Goal: Task Accomplishment & Management: Understand process/instructions

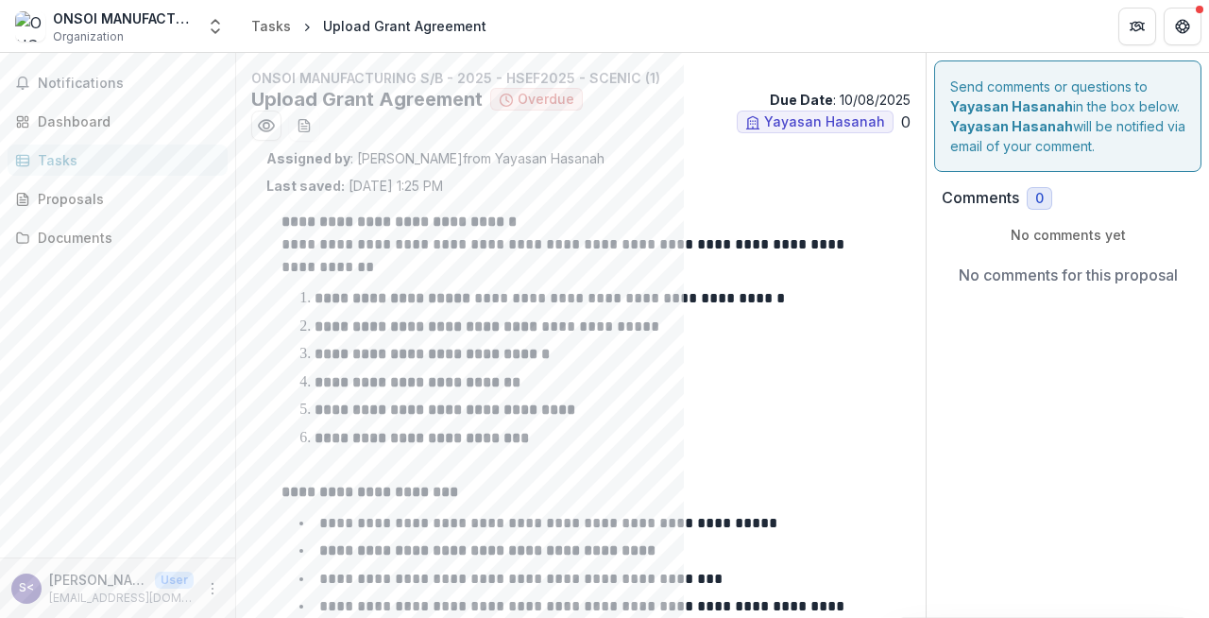
scroll to position [239, 0]
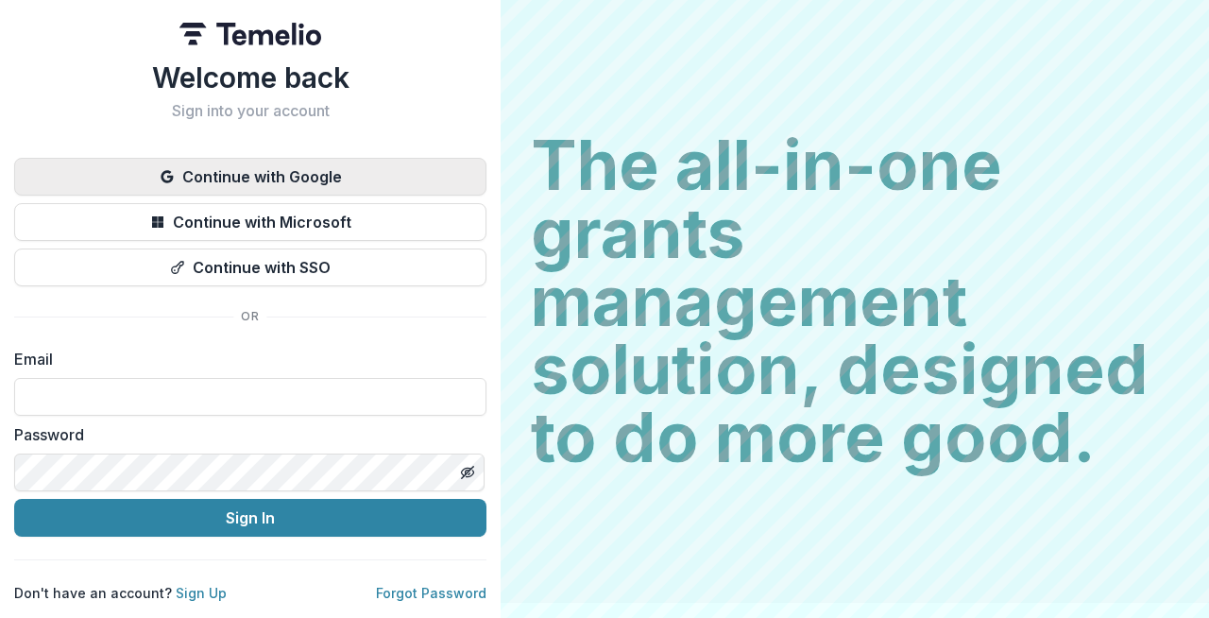
click at [285, 166] on button "Continue with Google" at bounding box center [250, 177] width 472 height 38
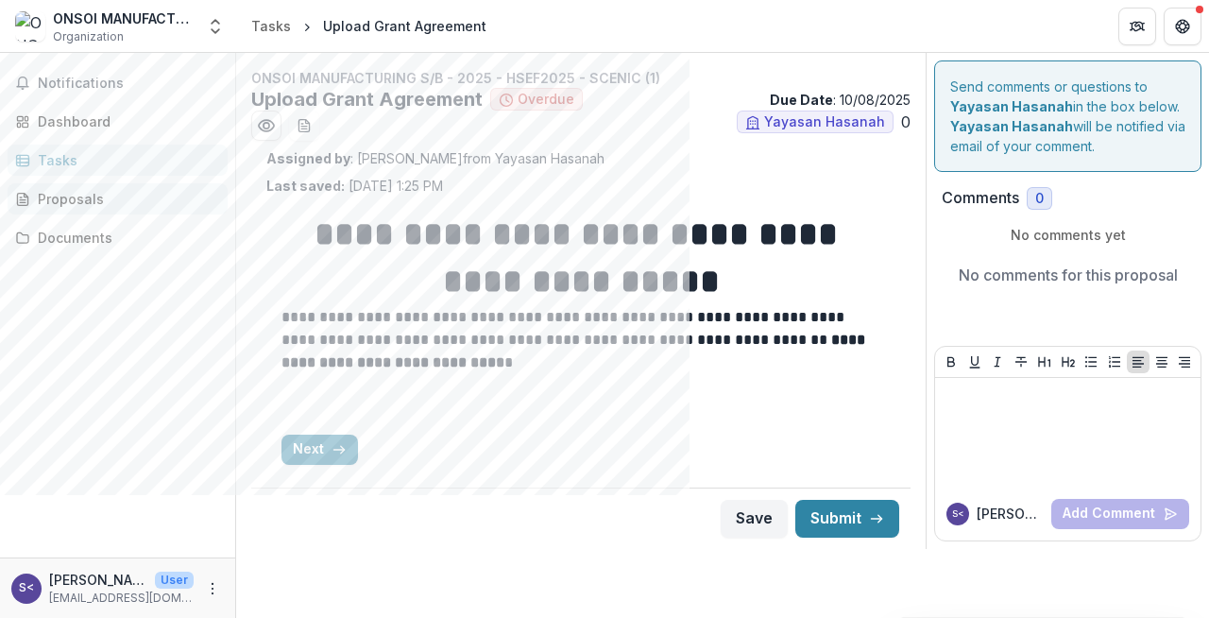
click at [134, 205] on div "Proposals" at bounding box center [125, 199] width 175 height 20
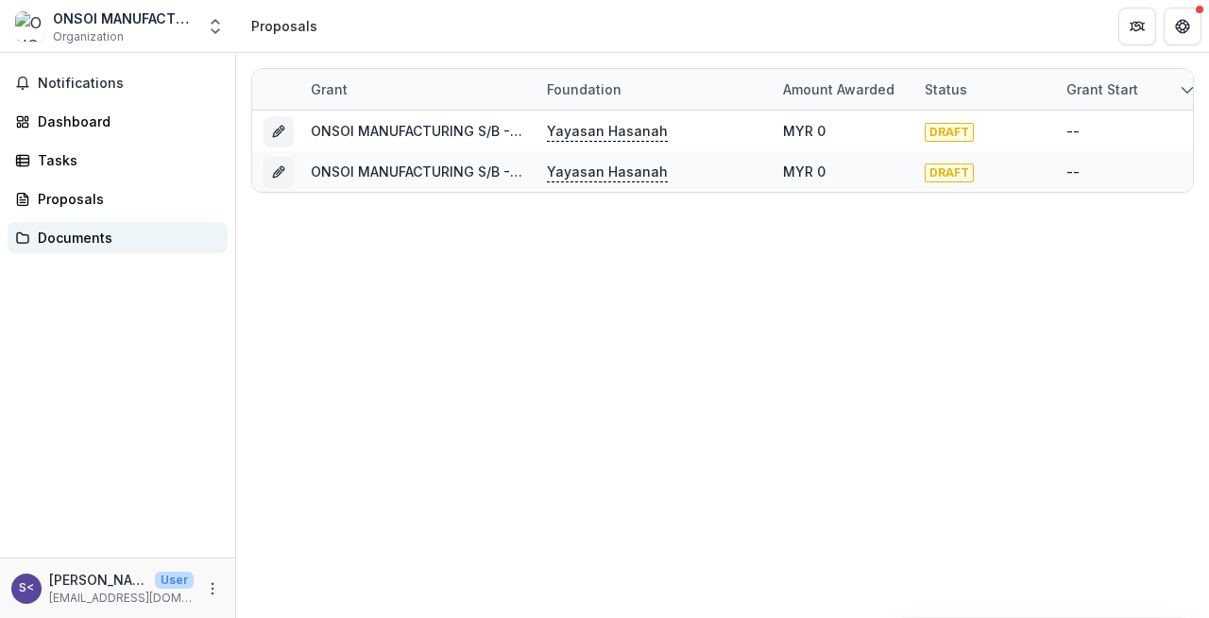
click at [135, 231] on div "Documents" at bounding box center [125, 238] width 175 height 20
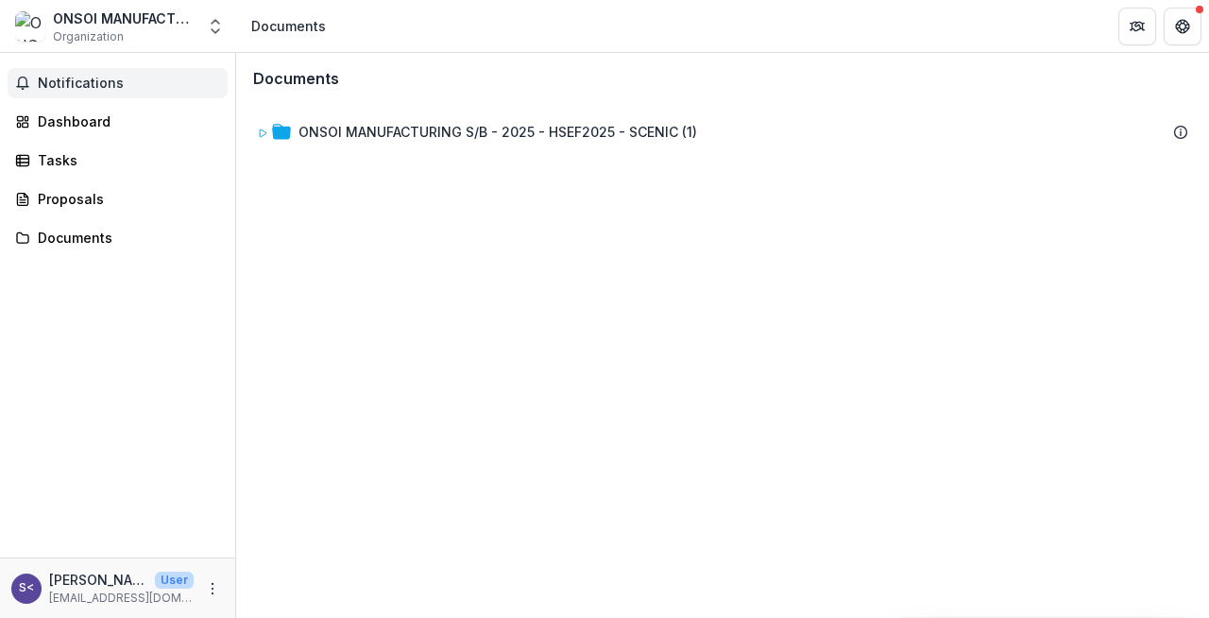
click at [156, 86] on span "Notifications" at bounding box center [129, 84] width 182 height 16
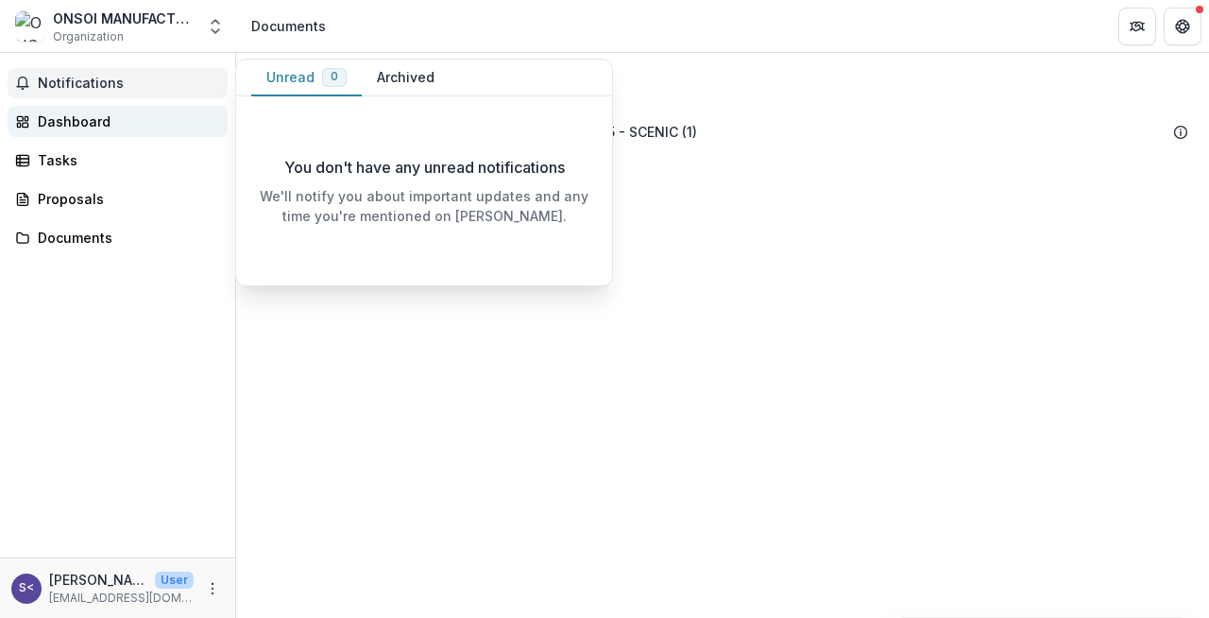
click at [105, 118] on div "Dashboard" at bounding box center [125, 121] width 175 height 20
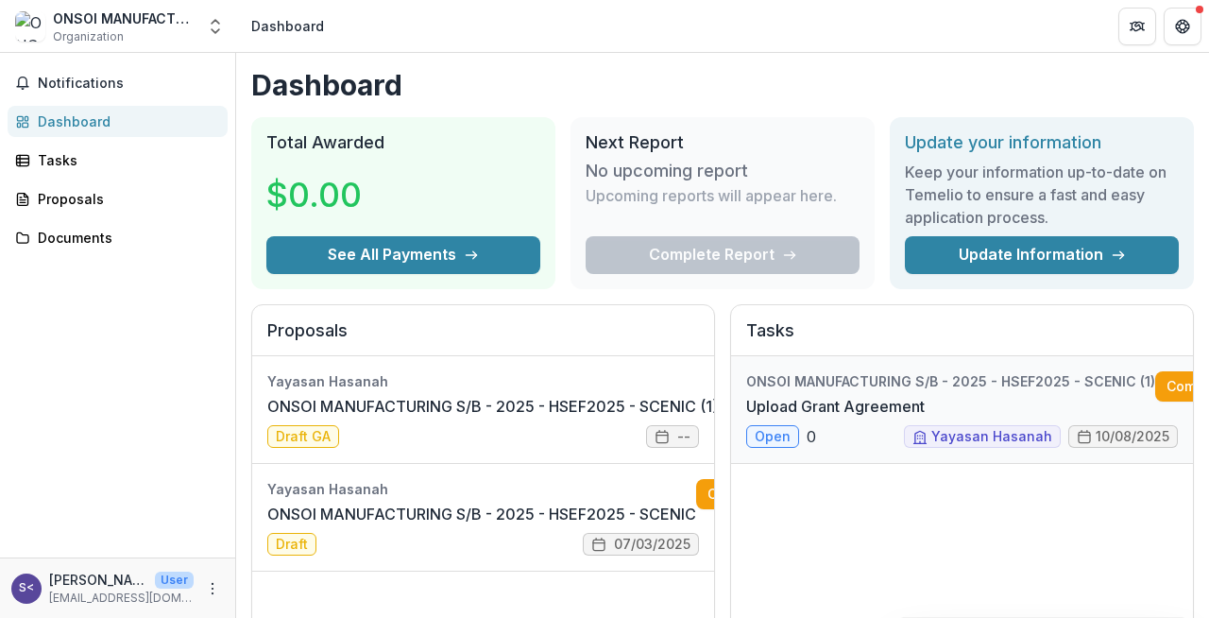
click at [850, 418] on link "Upload Grant Agreement" at bounding box center [835, 406] width 179 height 23
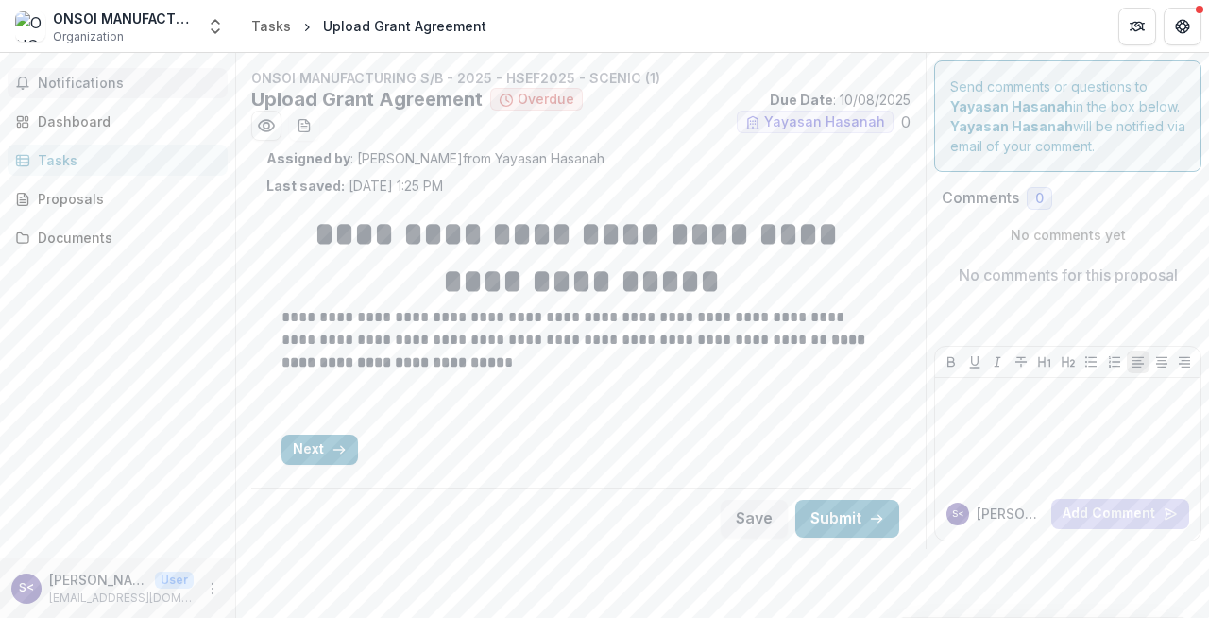
click at [115, 83] on span "Notifications" at bounding box center [129, 84] width 182 height 16
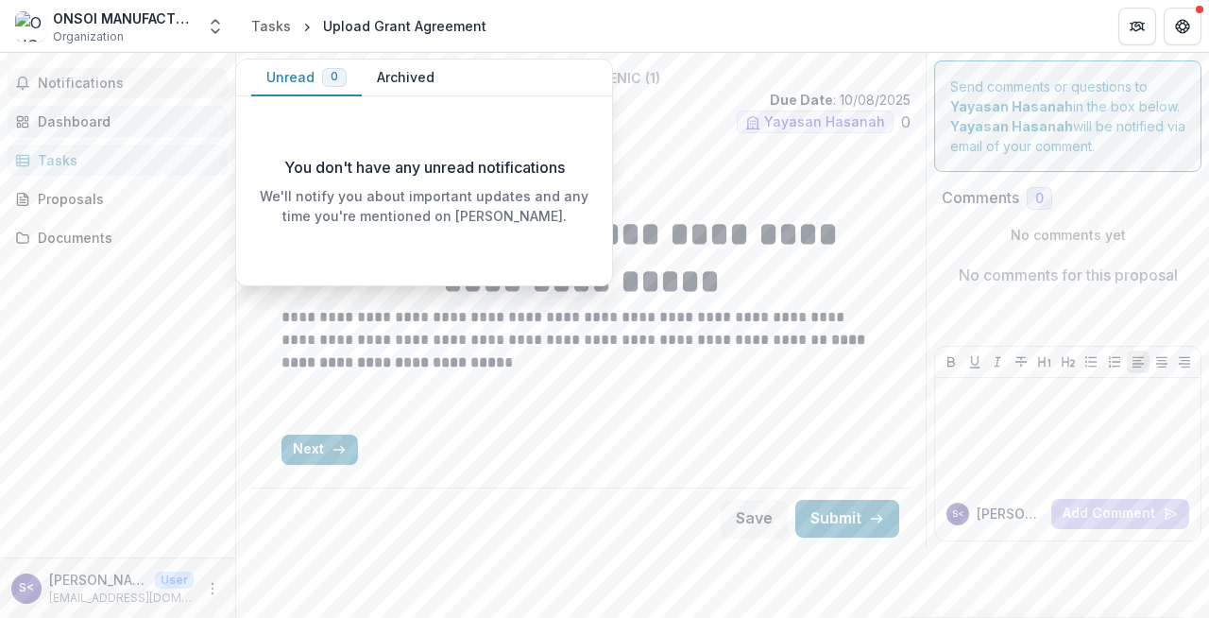
click at [131, 123] on div "Dashboard" at bounding box center [125, 121] width 175 height 20
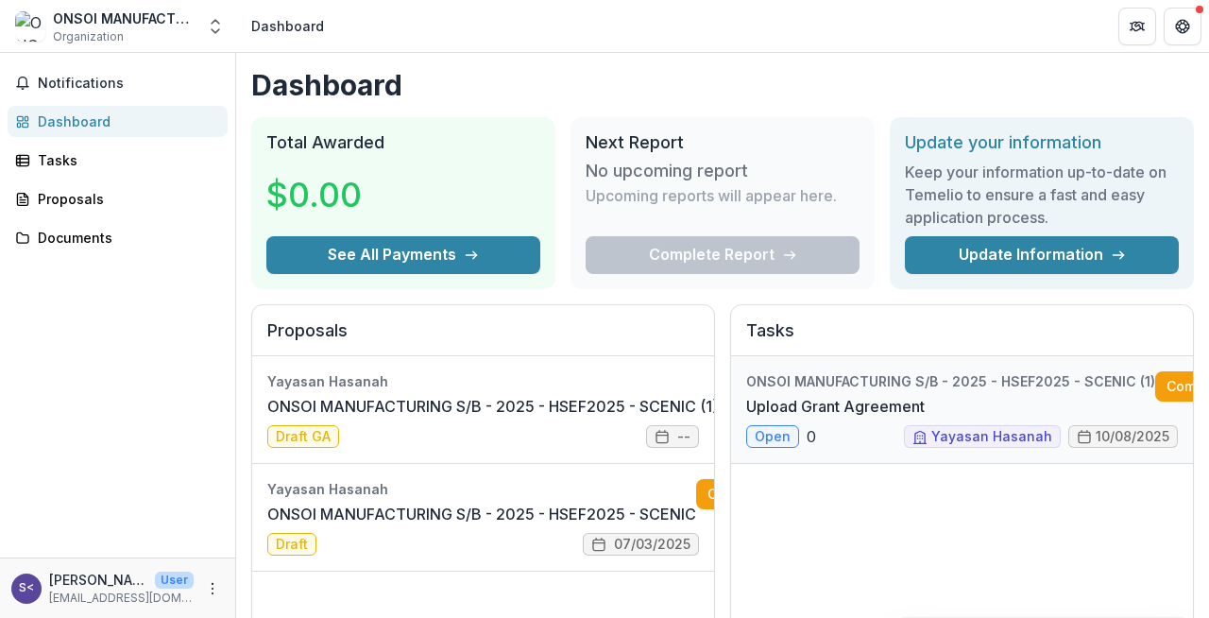
click at [895, 408] on link "Upload Grant Agreement" at bounding box center [835, 406] width 179 height 23
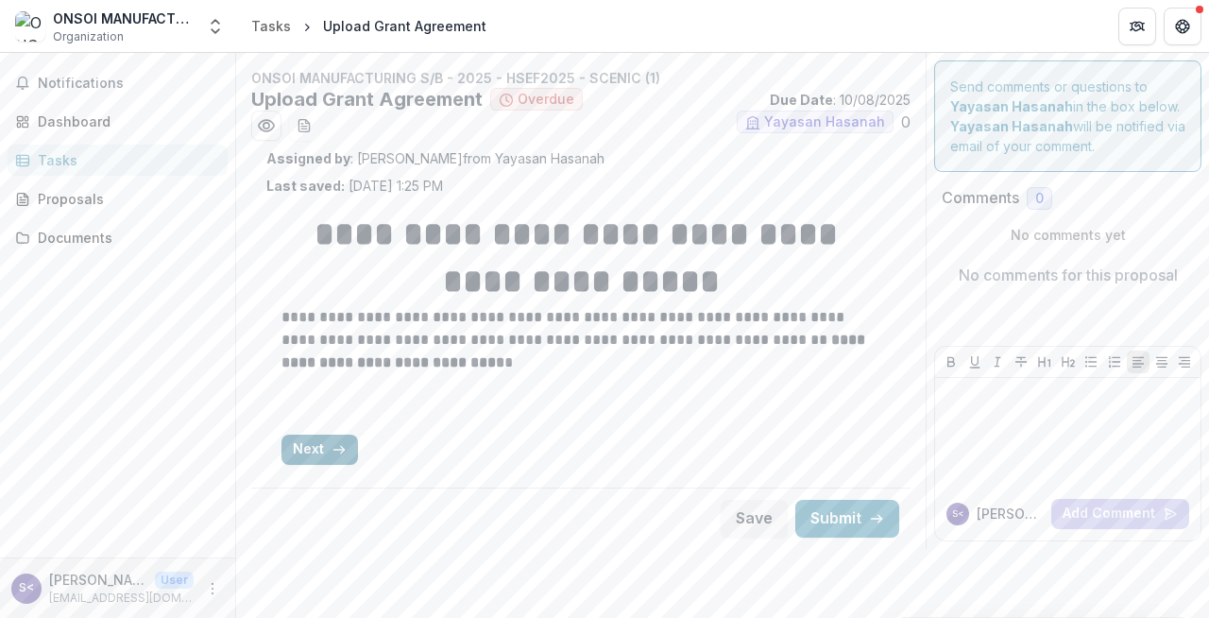
click at [327, 442] on button "Next" at bounding box center [319, 450] width 77 height 30
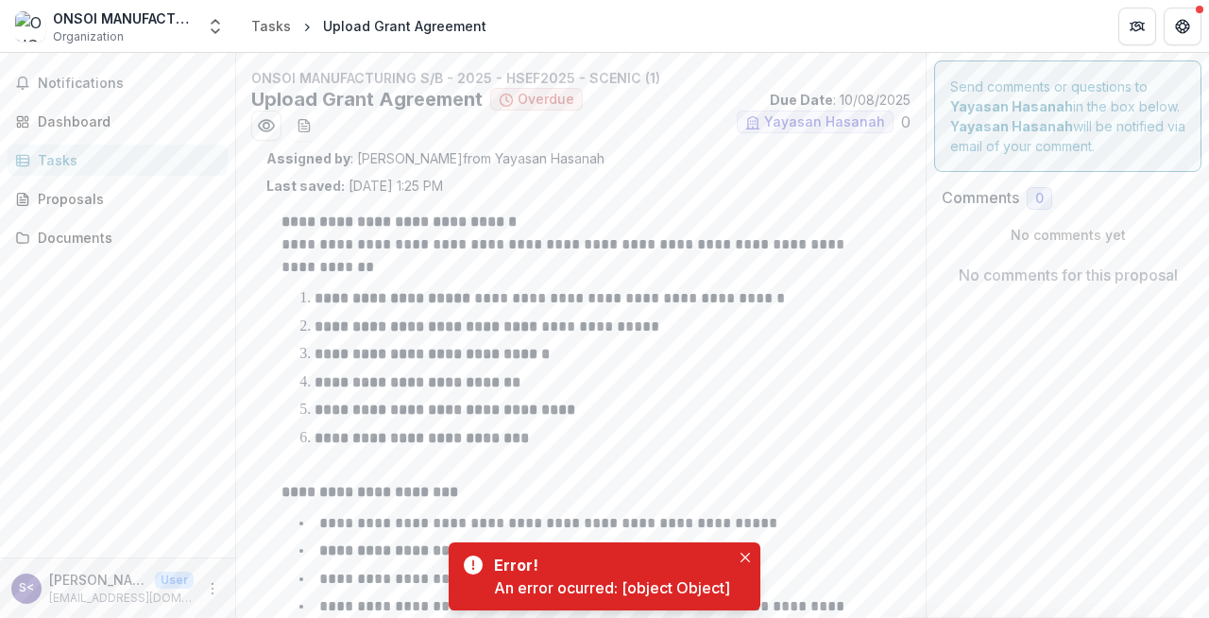
scroll to position [239, 0]
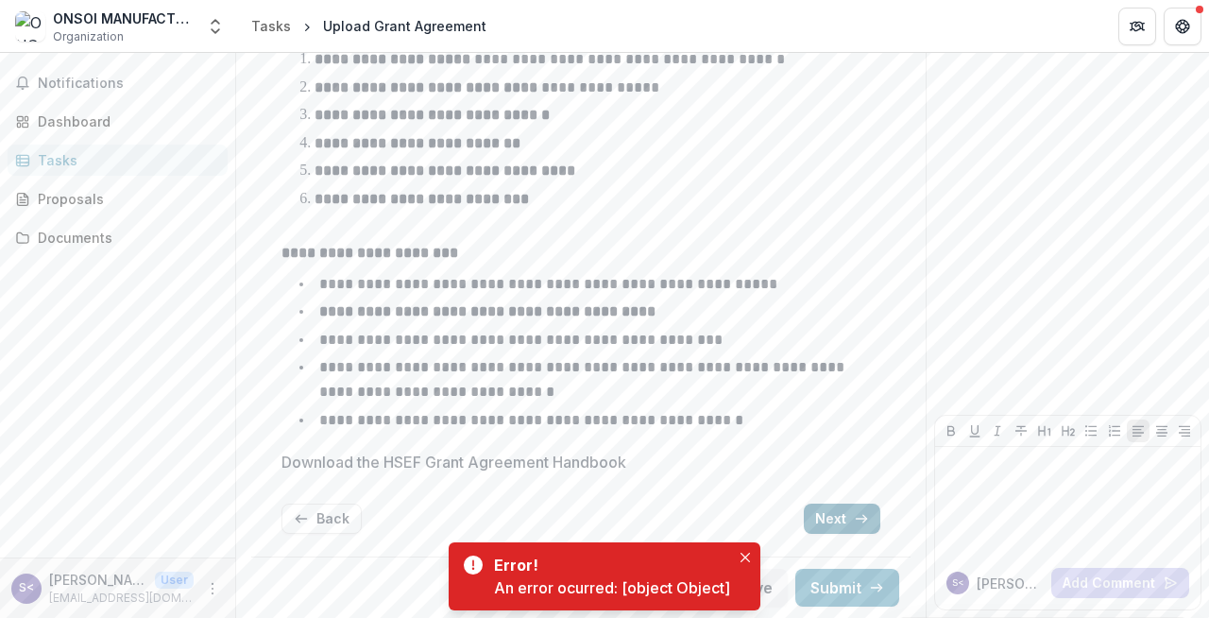
click at [837, 510] on button "Next" at bounding box center [842, 518] width 77 height 30
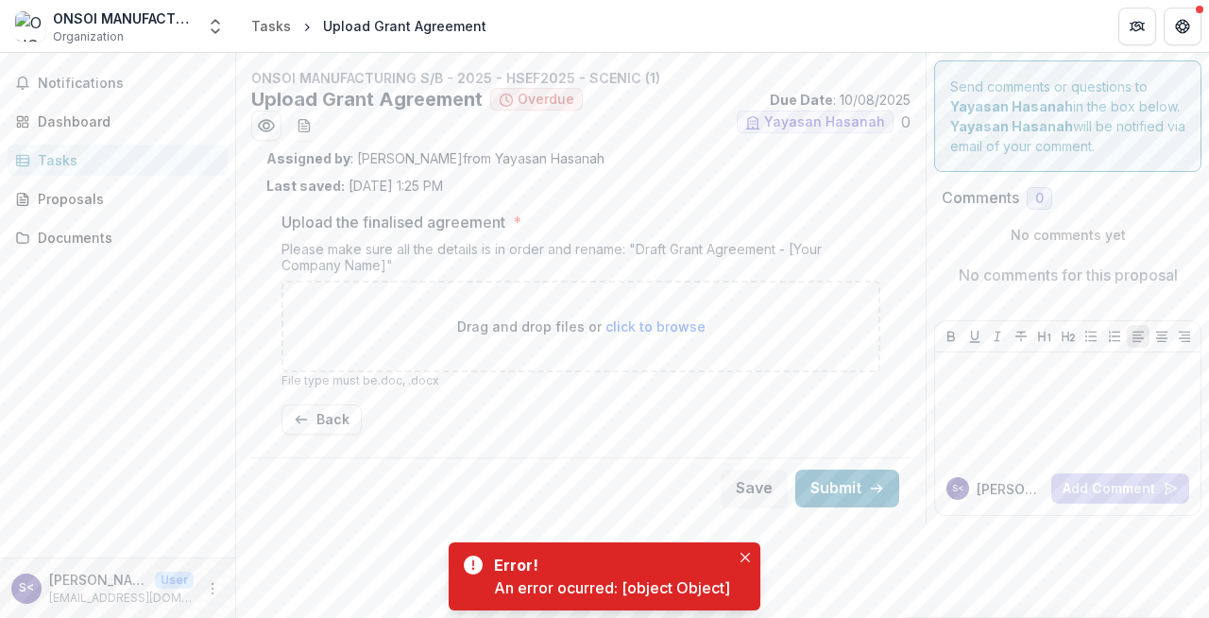
scroll to position [0, 0]
